Goal: Transaction & Acquisition: Book appointment/travel/reservation

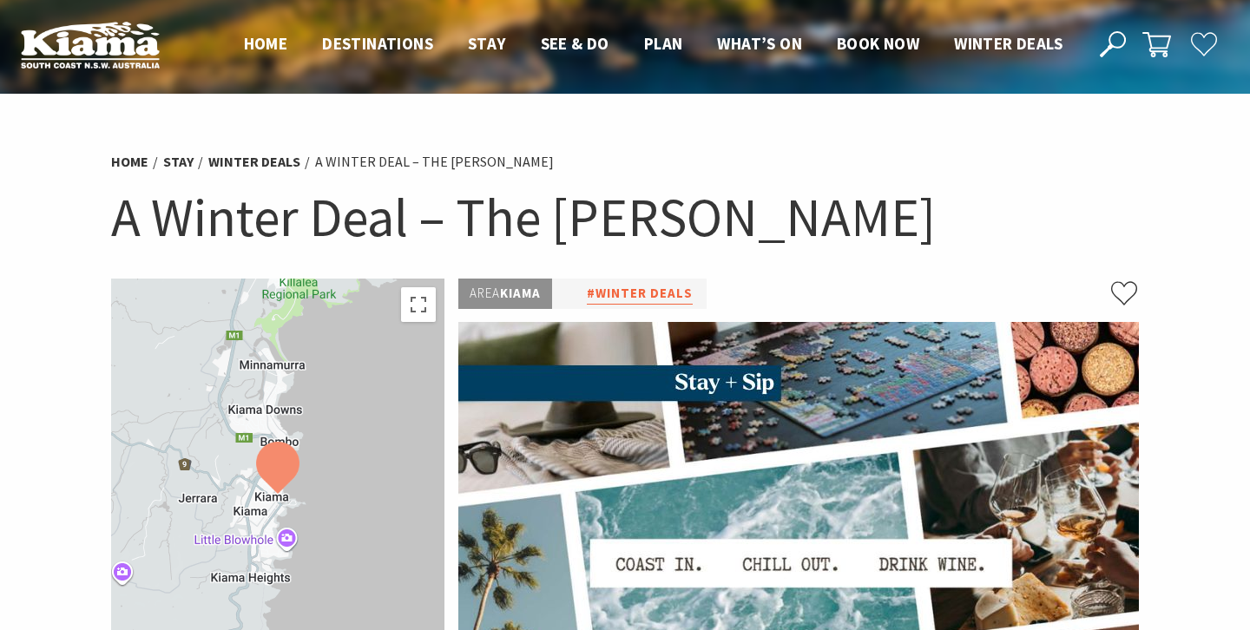
click at [677, 295] on link "#Winter Deals" at bounding box center [640, 294] width 106 height 22
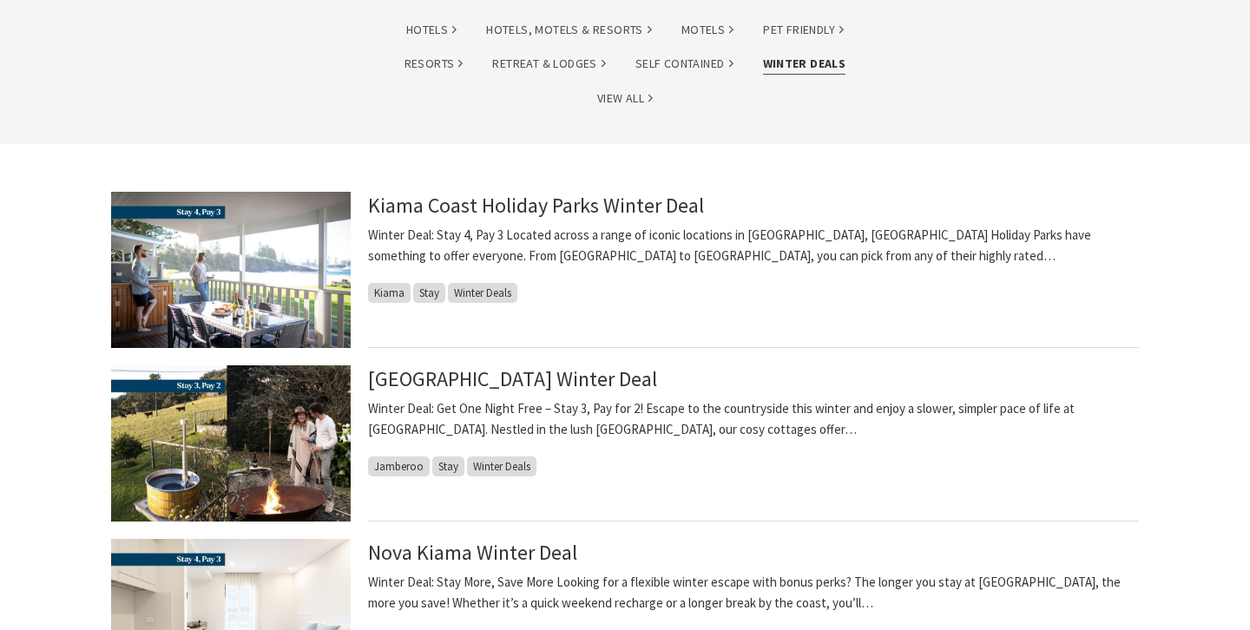
scroll to position [347, 0]
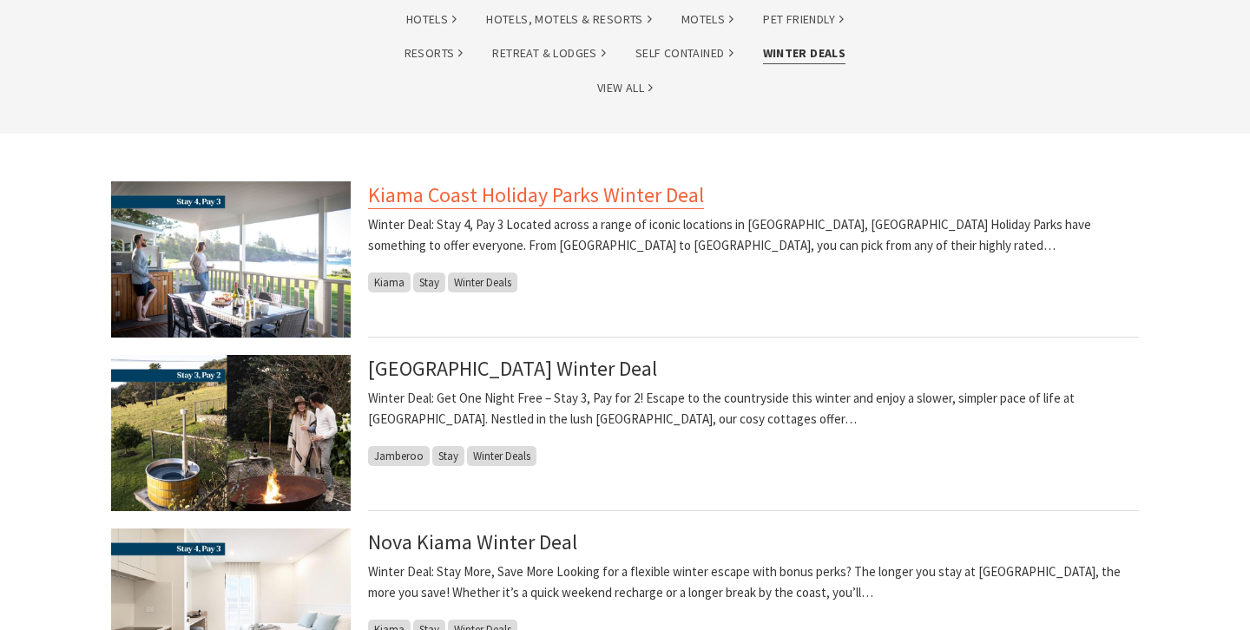
click at [681, 200] on link "Kiama Coast Holiday Parks Winter Deal" at bounding box center [536, 195] width 336 height 28
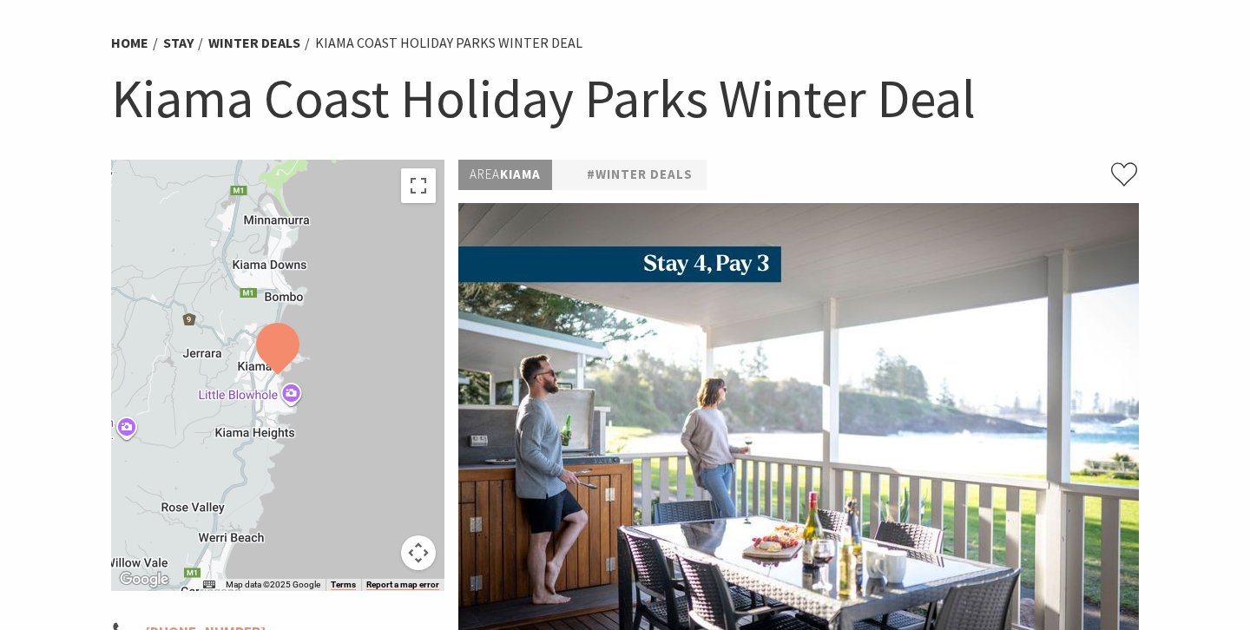
scroll to position [116, 0]
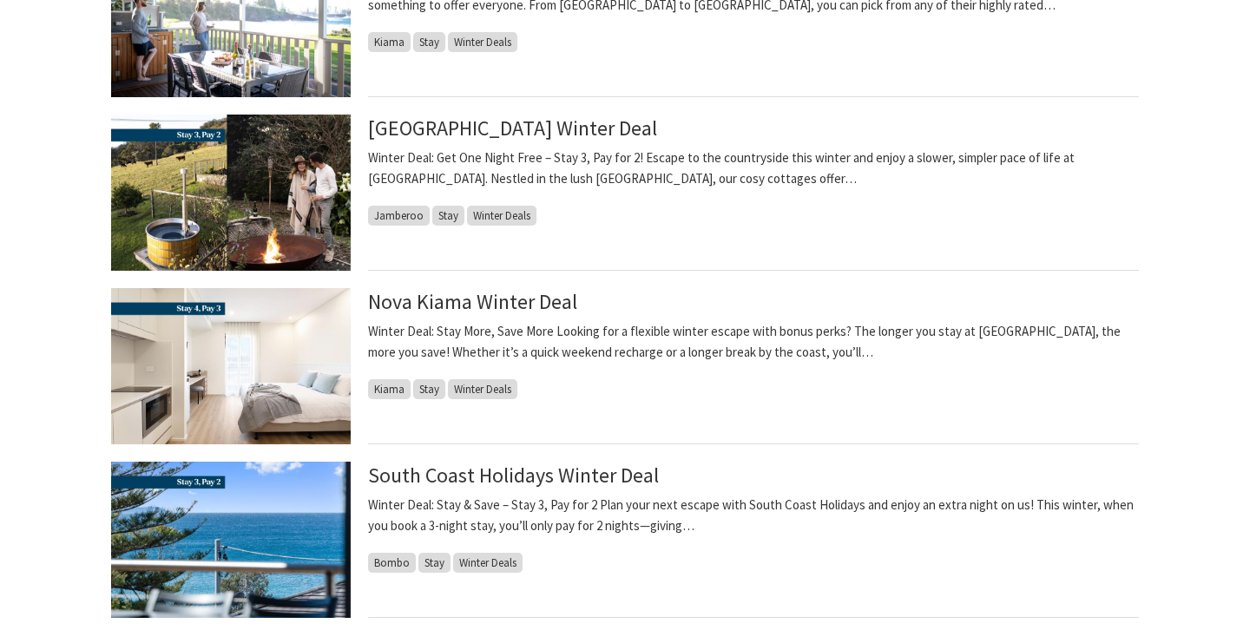
scroll to position [589, 0]
click at [227, 356] on img at bounding box center [231, 365] width 240 height 156
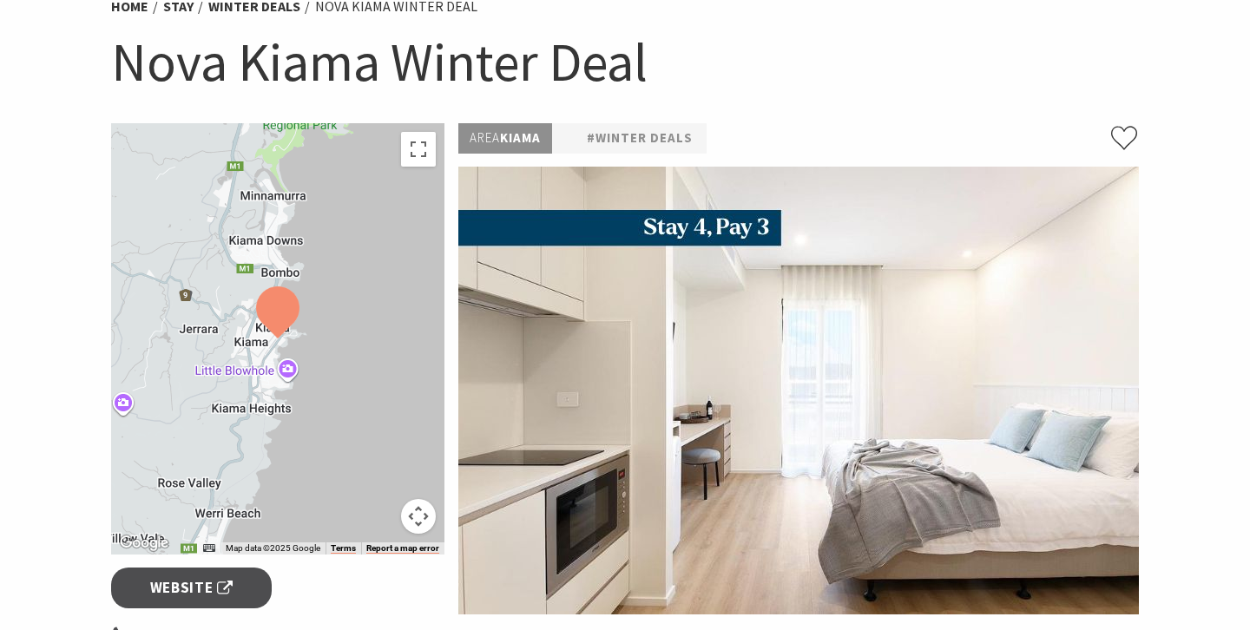
scroll to position [157, 0]
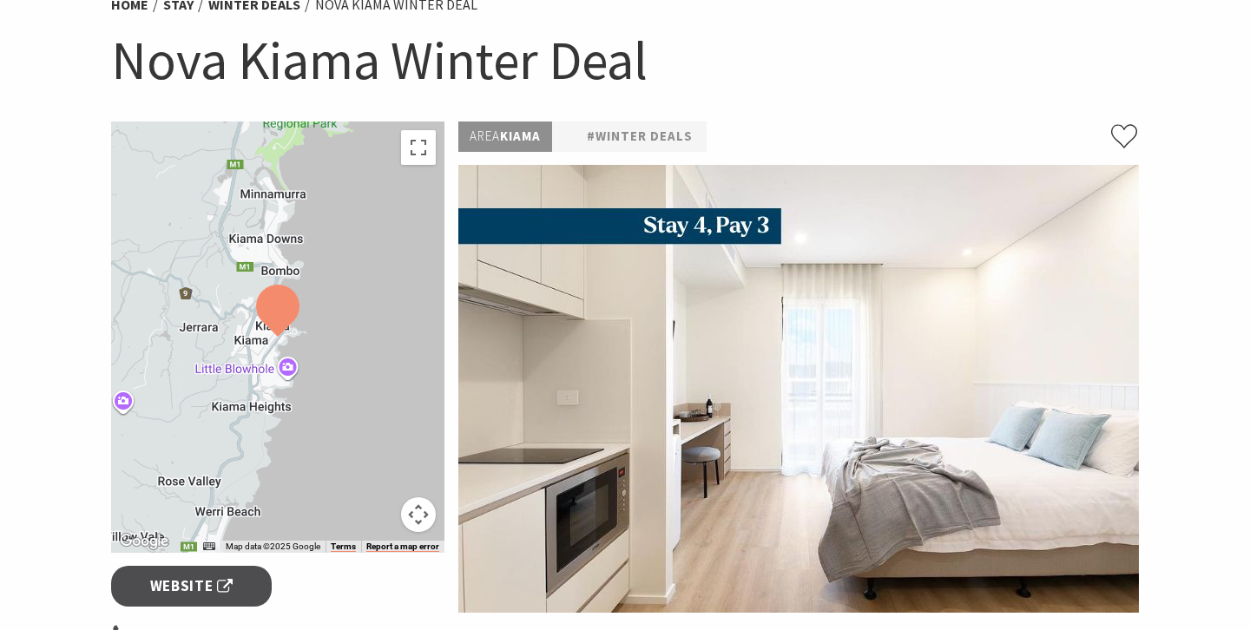
click at [733, 442] on img at bounding box center [798, 389] width 681 height 448
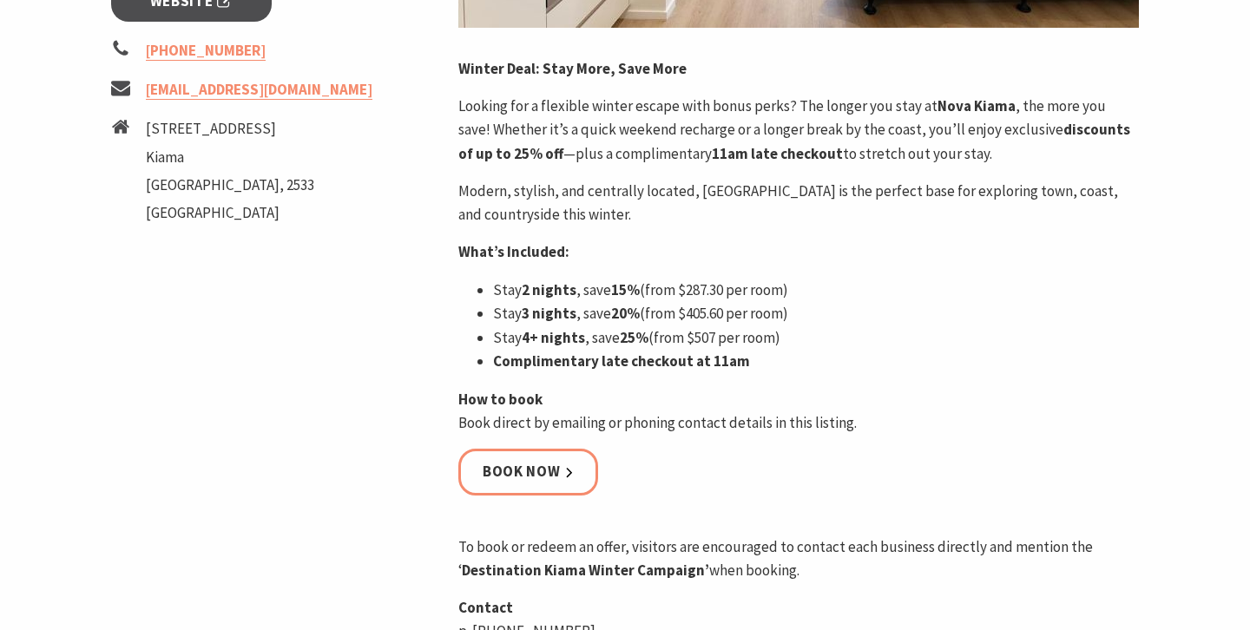
scroll to position [759, 0]
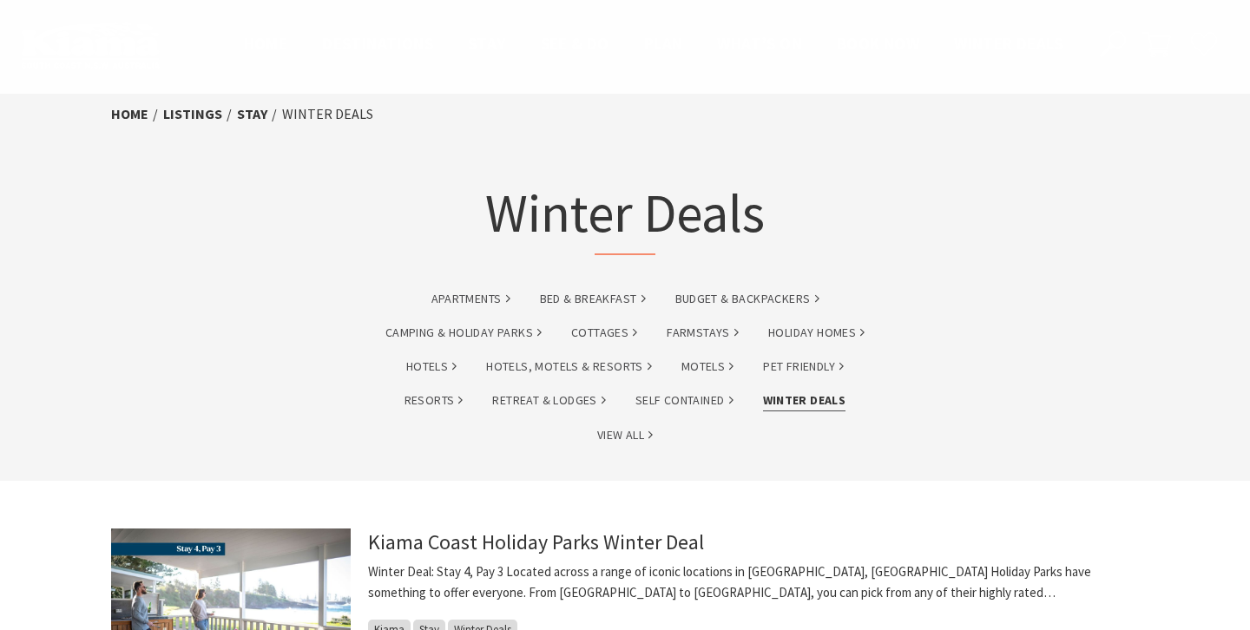
scroll to position [589, 0]
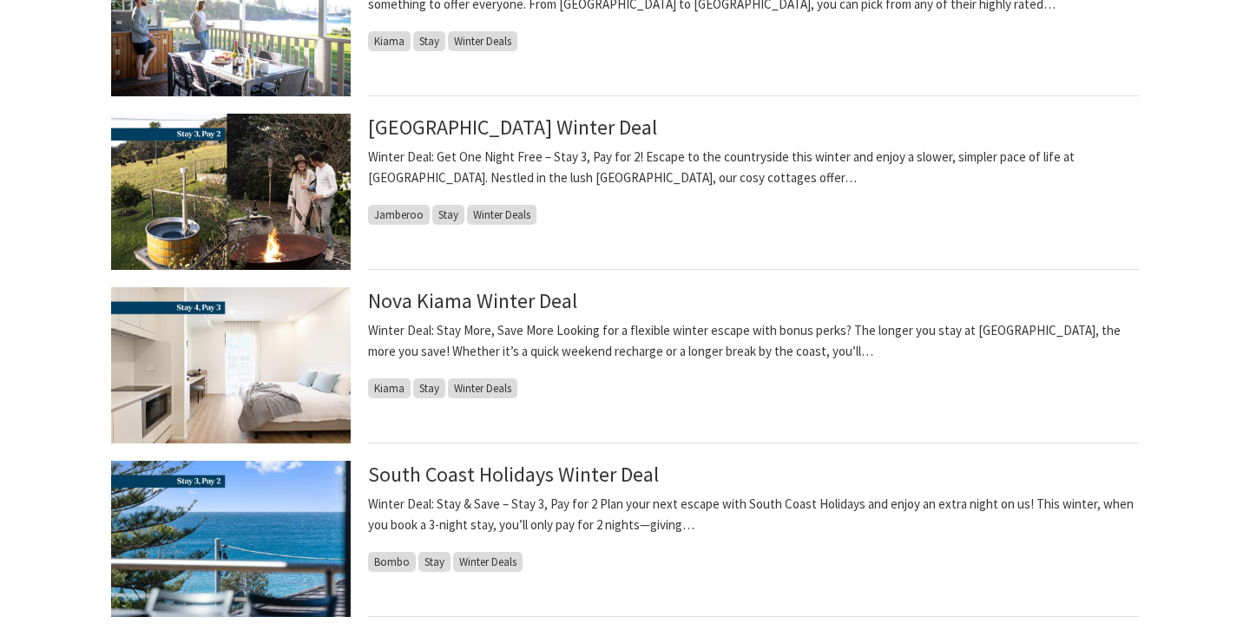
click at [225, 514] on img at bounding box center [231, 539] width 240 height 156
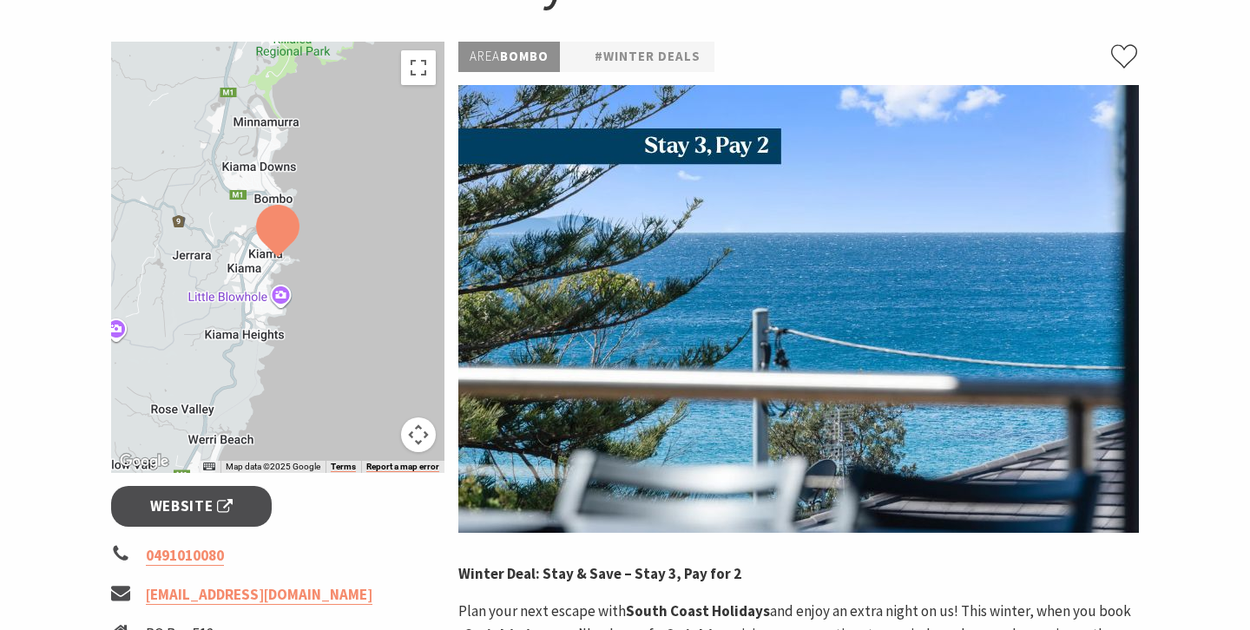
scroll to position [240, 0]
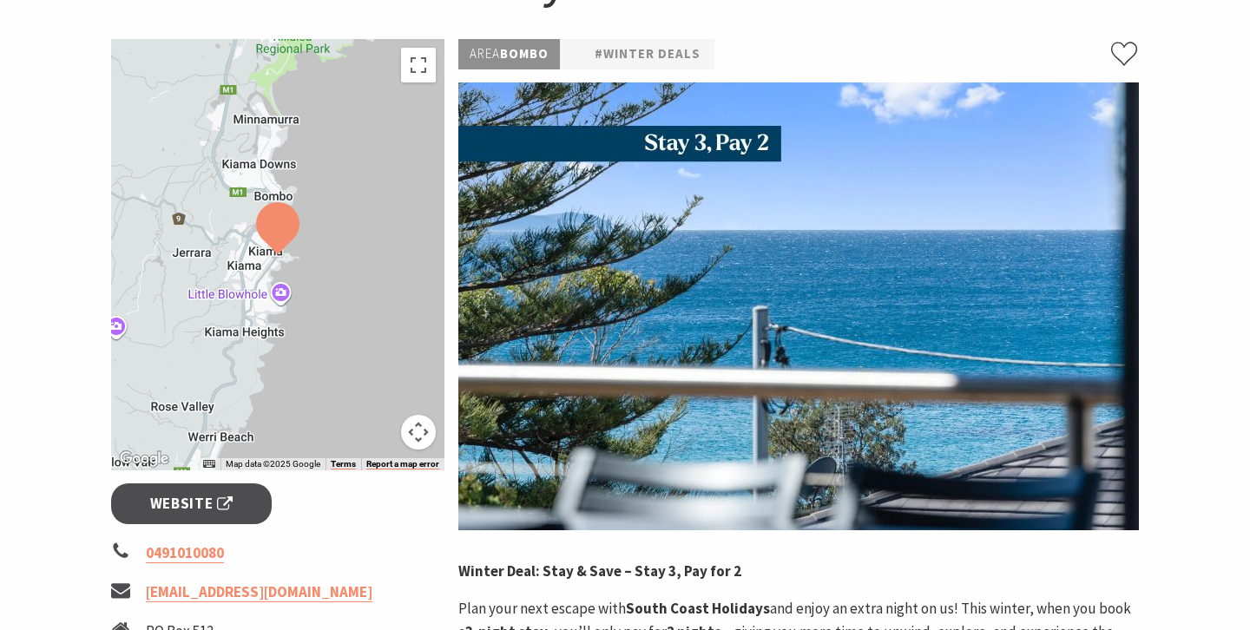
click at [226, 514] on span "Website" at bounding box center [191, 503] width 83 height 23
